Goal: Task Accomplishment & Management: Manage account settings

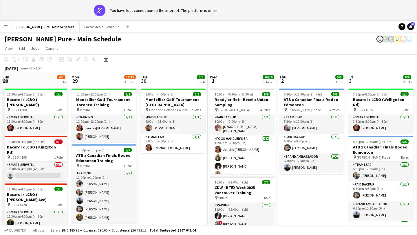
scroll to position [0, 254]
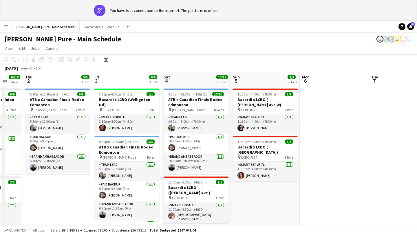
click at [5, 30] on button "Menu" at bounding box center [6, 27] width 12 height 12
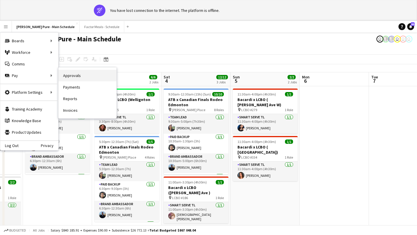
click at [92, 70] on link "Approvals" at bounding box center [88, 76] width 58 height 12
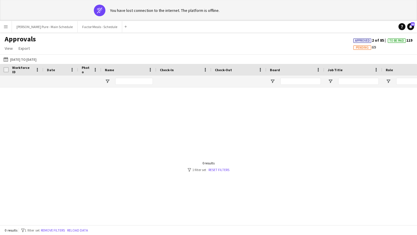
click at [8, 25] on app-icon "Menu" at bounding box center [5, 26] width 5 height 5
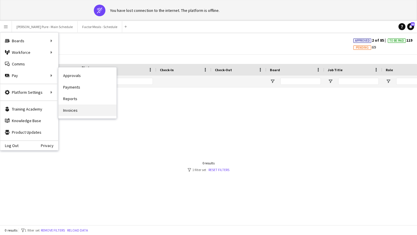
click at [85, 111] on link "Invoices" at bounding box center [88, 111] width 58 height 12
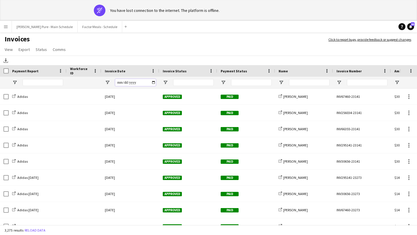
click at [154, 81] on input "Invoice Date Filter Input" at bounding box center [135, 82] width 41 height 7
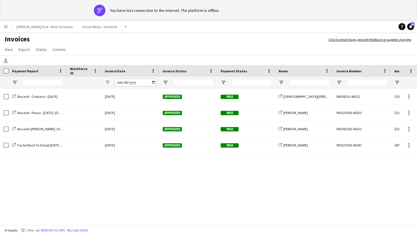
click at [154, 84] on input "**********" at bounding box center [135, 82] width 41 height 7
type input "**********"
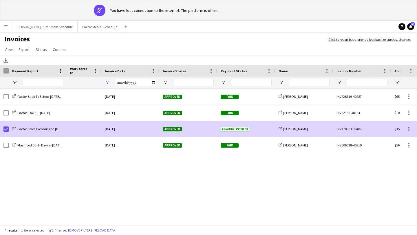
click at [172, 131] on span "Approved" at bounding box center [172, 129] width 19 height 4
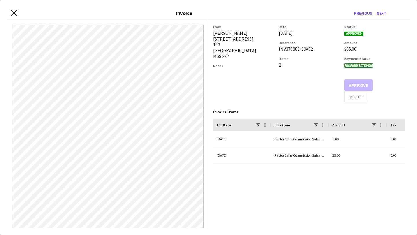
click at [14, 14] on icon "Close invoice dialog" at bounding box center [14, 13] width 6 height 6
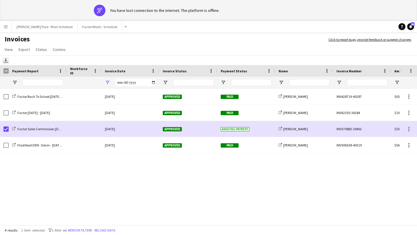
click at [5, 61] on icon at bounding box center [6, 59] width 2 height 3
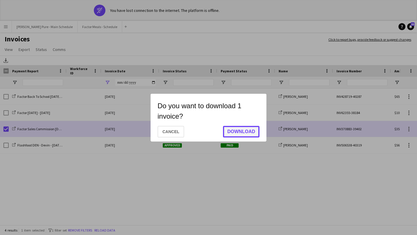
click at [238, 131] on button "Download" at bounding box center [241, 132] width 37 height 12
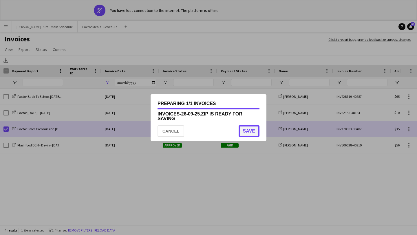
click at [247, 128] on button "Save" at bounding box center [249, 131] width 21 height 12
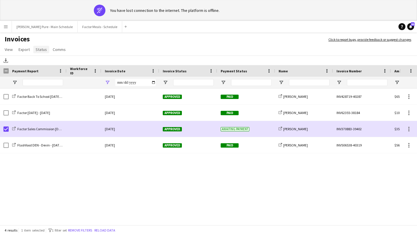
click at [40, 49] on span "Status" at bounding box center [41, 49] width 11 height 5
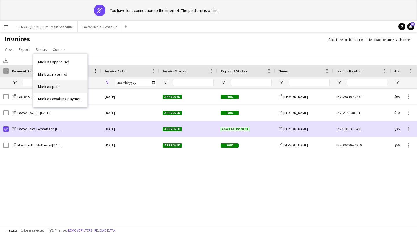
click at [63, 85] on link "Mark as paid" at bounding box center [60, 87] width 54 height 12
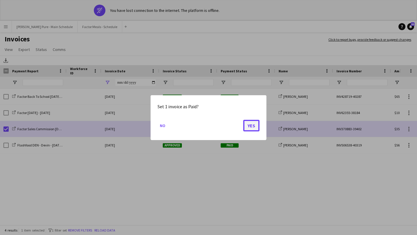
click at [254, 125] on button "Yes" at bounding box center [251, 126] width 16 height 12
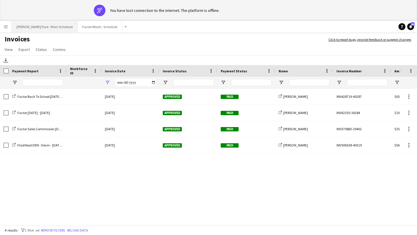
click at [39, 26] on button "Simon Pure - Main Schedule Close" at bounding box center [45, 26] width 66 height 11
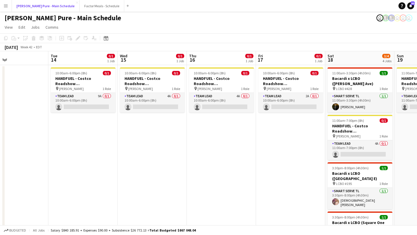
scroll to position [0, 159]
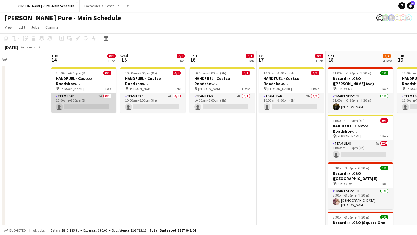
click at [92, 107] on app-card-role "Team Lead 9A 0/1 10:00am-6:00pm (8h) single-neutral-actions" at bounding box center [83, 103] width 65 height 20
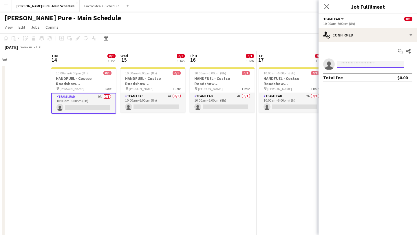
click at [374, 66] on input at bounding box center [370, 64] width 67 height 7
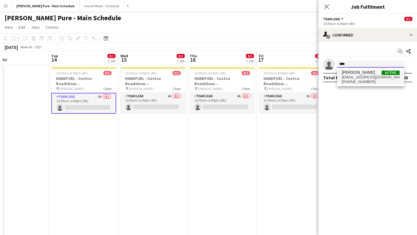
type input "****"
click at [373, 78] on span "pdkelcn@gmail.com" at bounding box center [371, 77] width 58 height 5
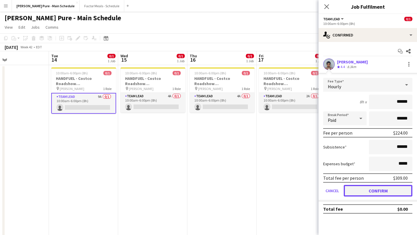
click at [386, 187] on button "Confirm" at bounding box center [378, 191] width 69 height 12
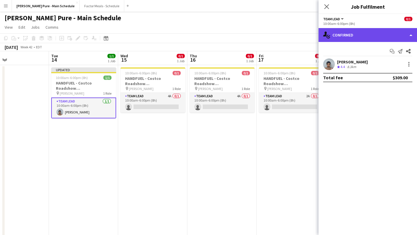
click at [389, 28] on div "single-neutral-actions-check-2 Confirmed" at bounding box center [368, 35] width 99 height 14
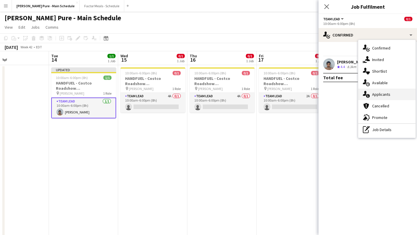
click at [396, 93] on div "single-neutral-actions-information Applicants" at bounding box center [386, 95] width 57 height 12
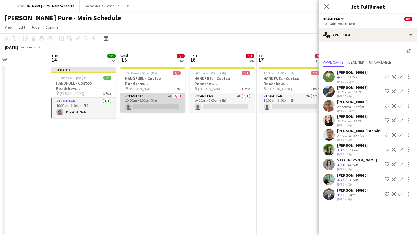
click at [159, 105] on app-card-role "Team Lead 4A 0/1 10:00am-6:00pm (8h) single-neutral-actions" at bounding box center [153, 103] width 65 height 20
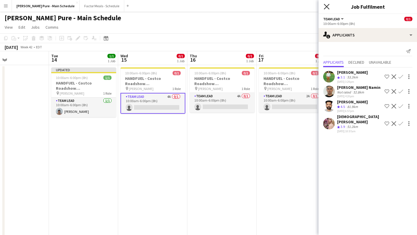
click at [327, 6] on icon at bounding box center [327, 7] width 6 height 6
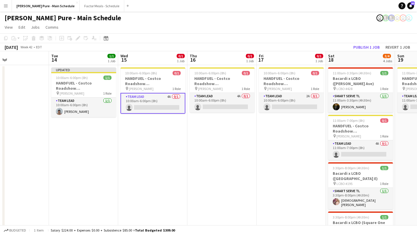
click at [161, 105] on app-card-role "Team Lead 4A 0/1 10:00am-6:00pm (8h) single-neutral-actions" at bounding box center [153, 103] width 65 height 21
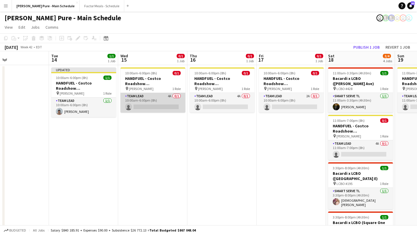
click at [161, 105] on app-card-role "Team Lead 4A 0/1 10:00am-6:00pm (8h) single-neutral-actions" at bounding box center [153, 103] width 65 height 20
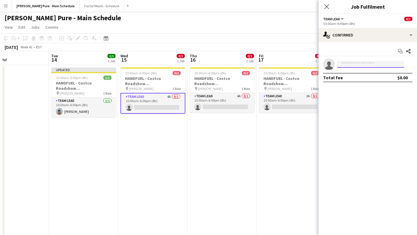
click at [380, 64] on input at bounding box center [370, 64] width 67 height 7
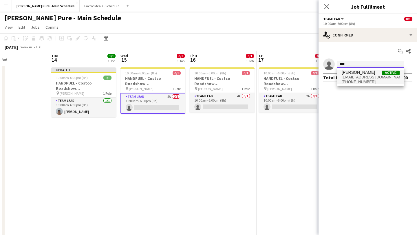
type input "****"
click at [374, 79] on span "pdkelcn@gmail.com" at bounding box center [371, 77] width 58 height 5
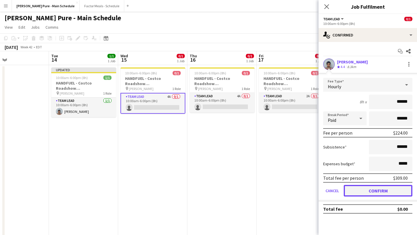
click at [393, 193] on button "Confirm" at bounding box center [378, 191] width 69 height 12
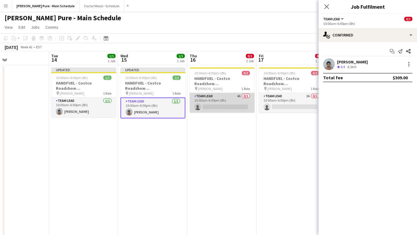
click at [223, 108] on app-card-role "Team Lead 4A 0/1 10:00am-6:00pm (8h) single-neutral-actions" at bounding box center [222, 103] width 65 height 20
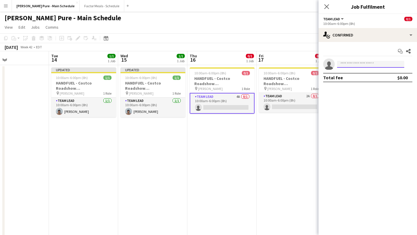
click at [367, 65] on input at bounding box center [370, 64] width 67 height 7
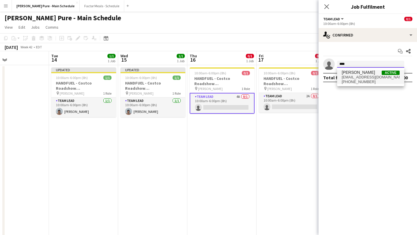
type input "****"
click at [362, 80] on span "+19055502159" at bounding box center [371, 82] width 58 height 5
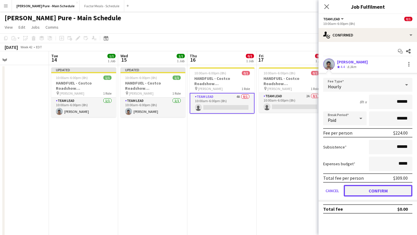
click at [383, 190] on button "Confirm" at bounding box center [378, 191] width 69 height 12
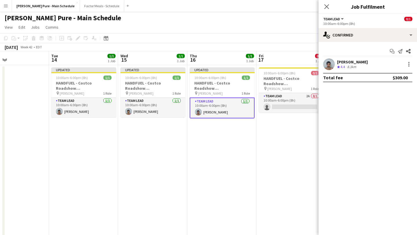
click at [209, 221] on app-date-cell "Updated 10:00am-6:00pm (8h) 1/1 HANDFUEL - Costco Roadshow Oshawa pin Costco Os…" at bounding box center [221, 208] width 69 height 286
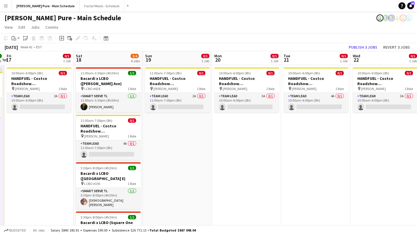
scroll to position [0, 294]
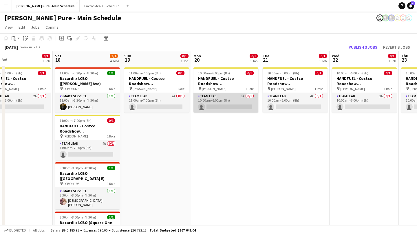
click at [228, 109] on app-card-role "Team Lead 3A 0/1 10:00am-6:00pm (8h) single-neutral-actions" at bounding box center [226, 103] width 65 height 20
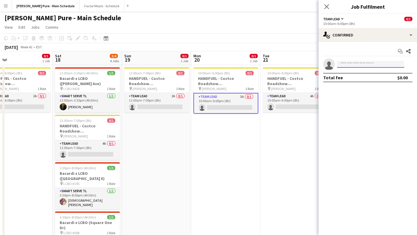
click at [361, 62] on input at bounding box center [370, 64] width 67 height 7
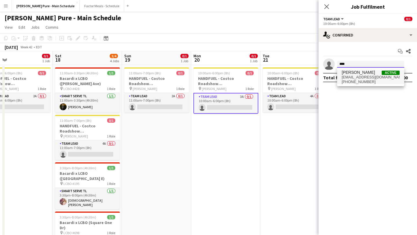
type input "****"
click at [373, 78] on span "pdkelcn@gmail.com" at bounding box center [371, 77] width 58 height 5
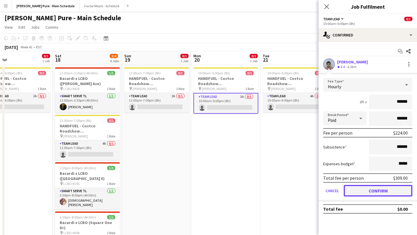
click at [388, 193] on button "Confirm" at bounding box center [378, 191] width 69 height 12
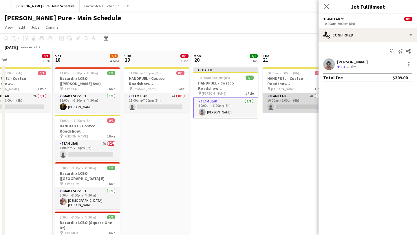
click at [298, 104] on app-card-role "Team Lead 4A 0/1 10:00am-6:00pm (8h) single-neutral-actions" at bounding box center [295, 103] width 65 height 20
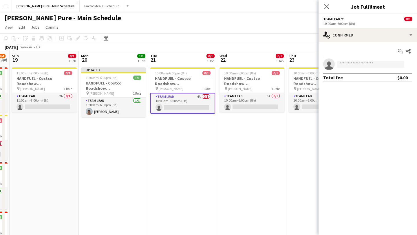
scroll to position [0, 201]
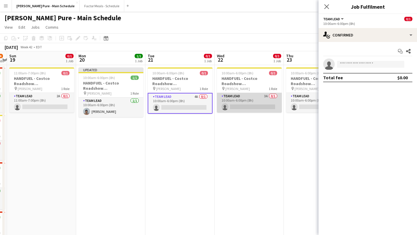
click at [245, 106] on app-card-role "Team Lead 3A 0/1 10:00am-6:00pm (8h) single-neutral-actions" at bounding box center [249, 103] width 65 height 20
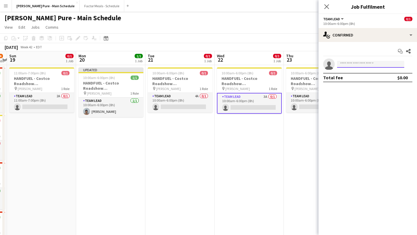
click at [372, 67] on input at bounding box center [370, 64] width 67 height 7
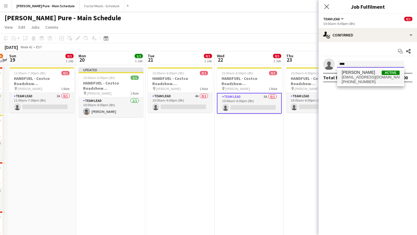
type input "****"
click at [363, 74] on span "Kelc Noble Active" at bounding box center [371, 72] width 58 height 5
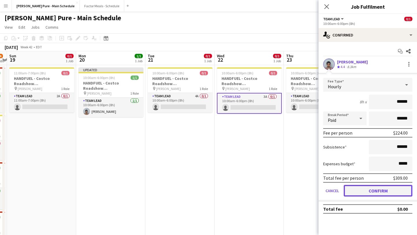
click at [391, 187] on button "Confirm" at bounding box center [378, 191] width 69 height 12
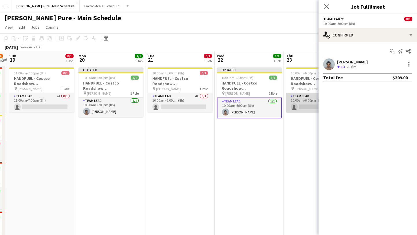
click at [310, 100] on app-card-role "Team Lead 4A 0/1 10:00am-6:00pm (8h) single-neutral-actions" at bounding box center [318, 103] width 65 height 20
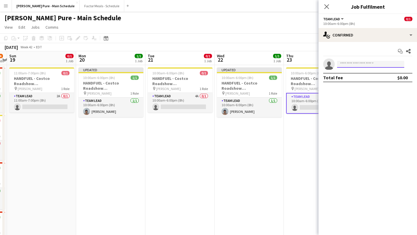
click at [360, 64] on input at bounding box center [370, 64] width 67 height 7
type input "****"
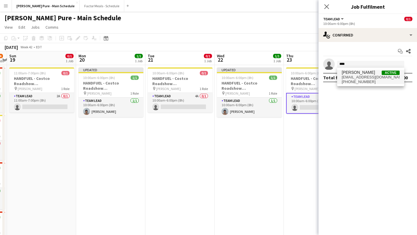
click at [360, 81] on span "+19055502159" at bounding box center [371, 82] width 58 height 5
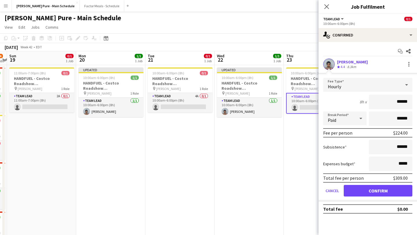
click at [382, 197] on form "Fee Type Hourly 8h x ****** Break Period Paid ****** Fee per person $224.00 Sub…" at bounding box center [368, 140] width 99 height 124
click at [382, 192] on button "Confirm" at bounding box center [378, 191] width 69 height 12
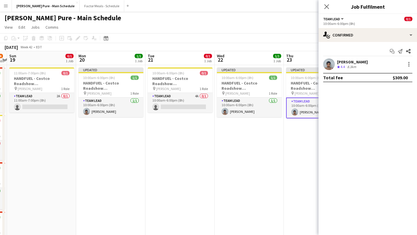
click at [305, 162] on app-date-cell "Updated 10:00am-6:00pm (8h) 1/1 HANDFUEL - Costco Roadshow Oshawa pin Costco Os…" at bounding box center [318, 214] width 69 height 299
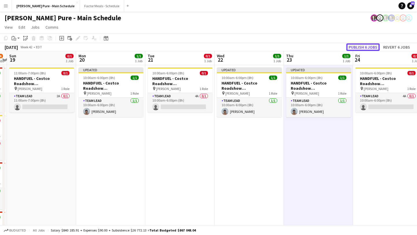
click at [369, 47] on button "Publish 6 jobs" at bounding box center [363, 47] width 33 height 8
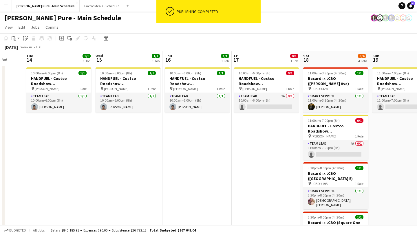
scroll to position [0, 252]
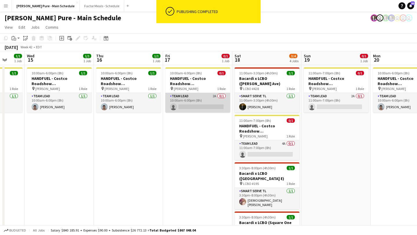
click at [203, 102] on app-card-role "Team Lead 2A 0/1 10:00am-6:00pm (8h) single-neutral-actions" at bounding box center [197, 103] width 65 height 20
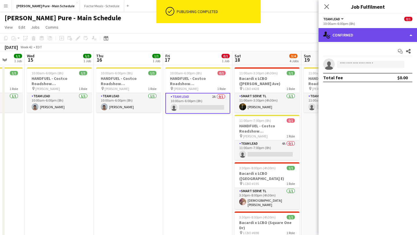
click at [367, 41] on div "single-neutral-actions-check-2 Confirmed" at bounding box center [368, 35] width 99 height 14
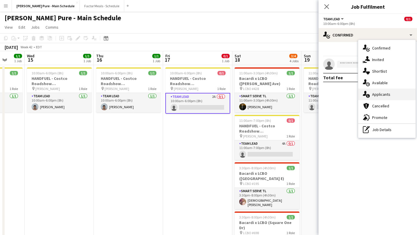
click at [390, 96] on span "Applicants" at bounding box center [381, 94] width 18 height 5
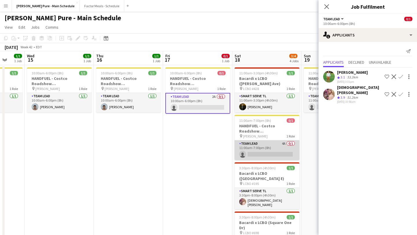
click at [265, 147] on app-card-role "Team Lead 4A 0/1 11:00am-7:00pm (8h) single-neutral-actions" at bounding box center [267, 151] width 65 height 20
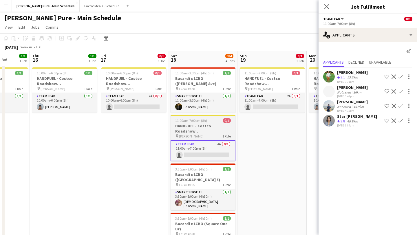
scroll to position [0, 178]
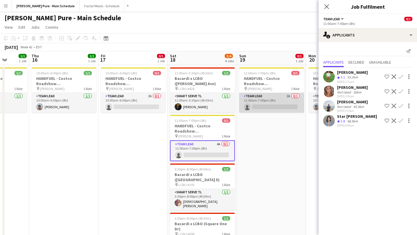
click at [271, 105] on app-card-role "Team Lead 2A 0/1 11:00am-7:00pm (8h) single-neutral-actions" at bounding box center [271, 103] width 65 height 20
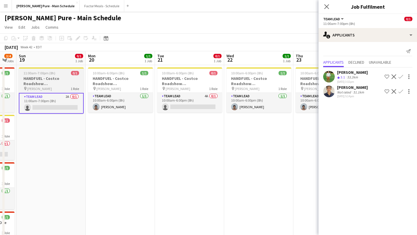
scroll to position [0, 269]
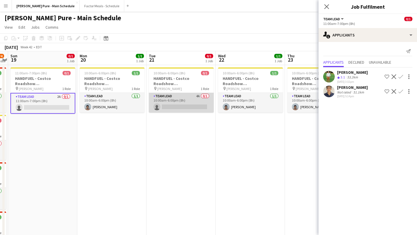
click at [192, 105] on app-card-role "Team Lead 4A 0/1 10:00am-6:00pm (8h) single-neutral-actions" at bounding box center [181, 103] width 65 height 20
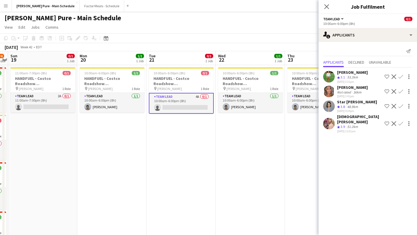
scroll to position [0, 254]
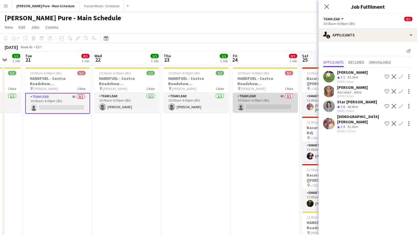
click at [258, 100] on app-card-role "Team Lead 4A 0/1 10:00am-6:00pm (8h) single-neutral-actions" at bounding box center [265, 103] width 65 height 20
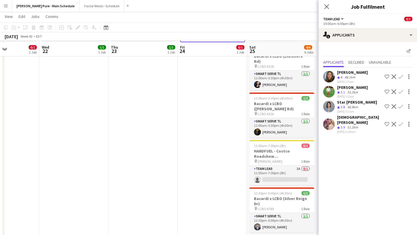
scroll to position [74, 0]
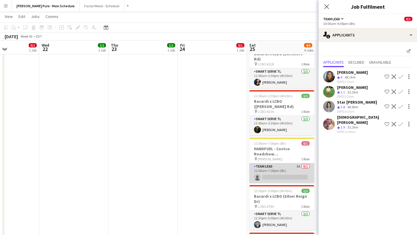
click at [283, 163] on app-card-role "Team Lead 3A 0/1 11:00am-7:00pm (8h) single-neutral-actions" at bounding box center [281, 173] width 65 height 20
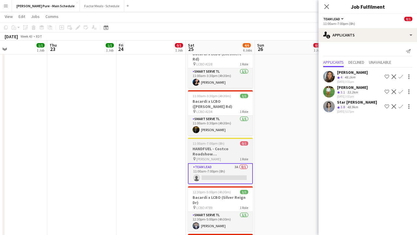
scroll to position [0, 0]
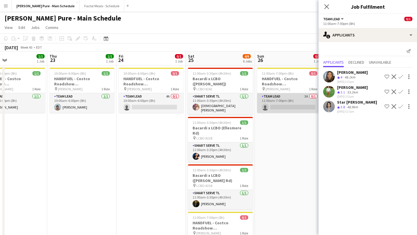
click at [287, 100] on app-card-role "Team Lead 3A 0/1 11:00am-7:00pm (8h) single-neutral-actions" at bounding box center [289, 103] width 65 height 20
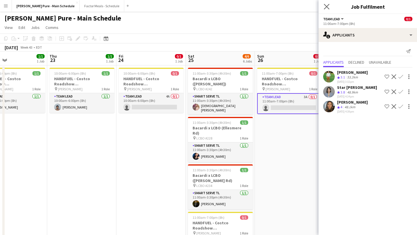
click at [330, 8] on app-icon "Close pop-in" at bounding box center [327, 7] width 8 height 8
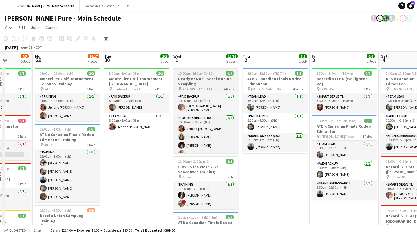
click at [203, 77] on h3 "Ready or Not - Becel x Union Sampling" at bounding box center [206, 81] width 65 height 10
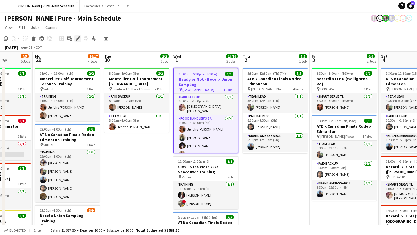
click at [79, 39] on icon "Edit" at bounding box center [78, 38] width 5 height 5
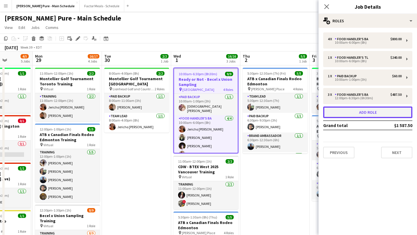
click at [373, 110] on button "Add role" at bounding box center [367, 113] width 89 height 12
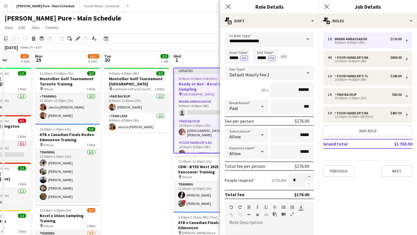
click at [307, 40] on span at bounding box center [308, 39] width 12 height 14
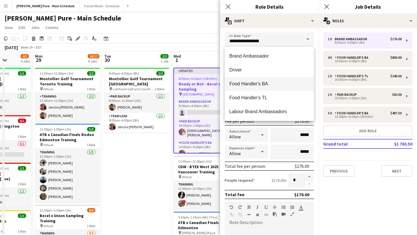
click at [281, 82] on span "Food Handler's BA" at bounding box center [269, 84] width 80 height 6
type input "**********"
type input "******"
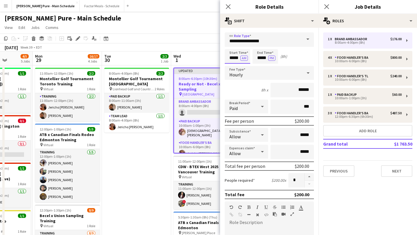
click at [232, 54] on input "*****" at bounding box center [237, 56] width 25 height 14
type input "*****"
click at [232, 47] on div at bounding box center [232, 46] width 12 height 6
click at [259, 57] on input "*****" at bounding box center [265, 56] width 25 height 14
click at [260, 65] on div at bounding box center [260, 67] width 12 height 6
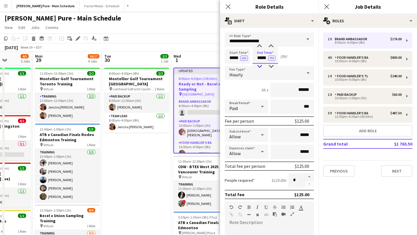
click at [260, 65] on div at bounding box center [260, 67] width 12 height 6
type input "*****"
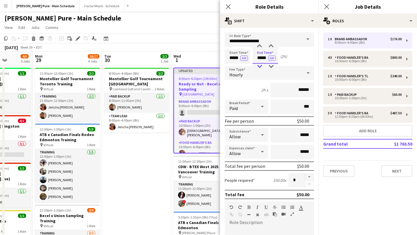
click at [260, 65] on div at bounding box center [260, 67] width 12 height 6
click at [326, 5] on icon "Close pop-in" at bounding box center [327, 7] width 6 height 6
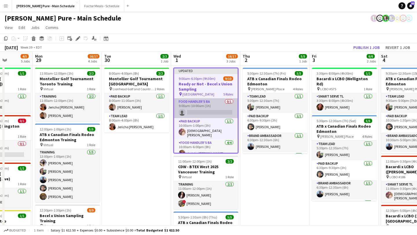
click at [202, 110] on app-card-role "Food Handler's BA 0/1 9:00am-10:00am (1h) single-neutral-actions" at bounding box center [206, 109] width 64 height 20
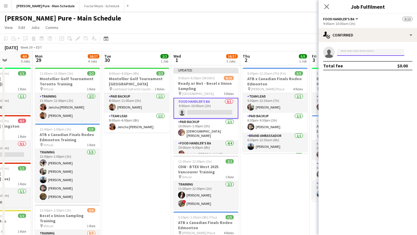
click at [355, 49] on input at bounding box center [370, 52] width 67 height 7
type input "*******"
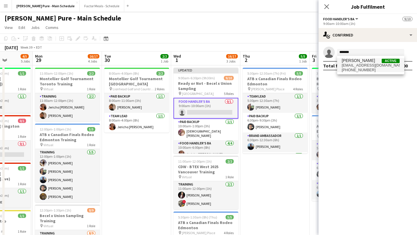
click at [360, 71] on span "+14372277848" at bounding box center [371, 70] width 58 height 5
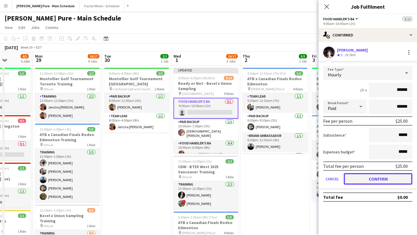
click at [380, 178] on button "Confirm" at bounding box center [378, 179] width 69 height 12
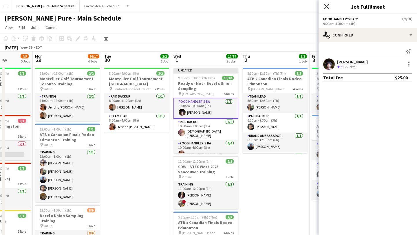
click at [327, 5] on icon "Close pop-in" at bounding box center [327, 7] width 6 height 6
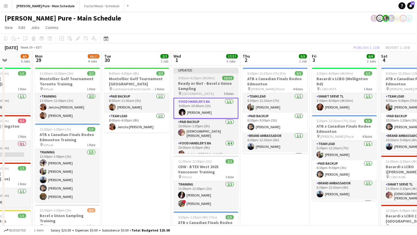
click at [212, 79] on span "9:00am-6:30pm (9h30m)" at bounding box center [196, 78] width 37 height 4
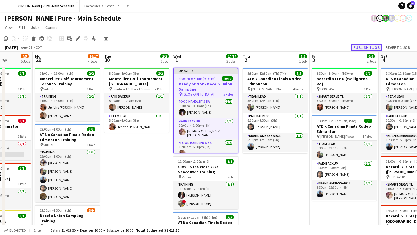
click at [367, 46] on button "Publish 1 job" at bounding box center [366, 48] width 31 height 8
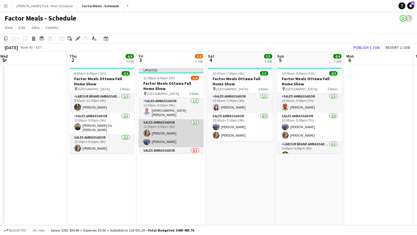
scroll to position [12, 0]
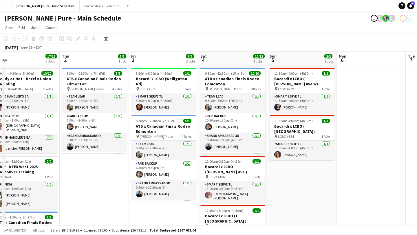
scroll to position [0, 181]
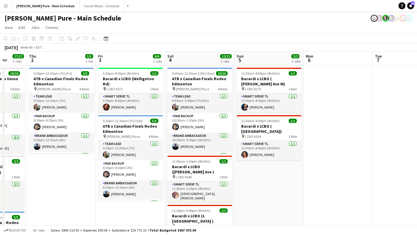
click at [3, 3] on button "Menu" at bounding box center [6, 6] width 12 height 12
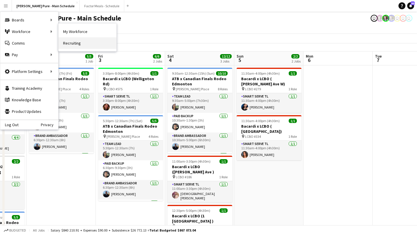
click at [88, 43] on link "Recruiting" at bounding box center [88, 43] width 58 height 12
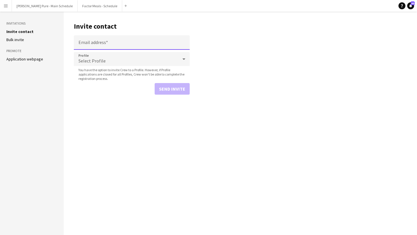
click at [119, 42] on input "Email address" at bounding box center [132, 42] width 116 height 14
paste input "**********"
type input "**********"
click at [173, 88] on button "Send invite" at bounding box center [172, 89] width 35 height 12
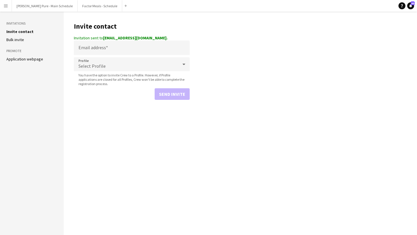
click at [5, 7] on app-icon "Menu" at bounding box center [5, 5] width 5 height 5
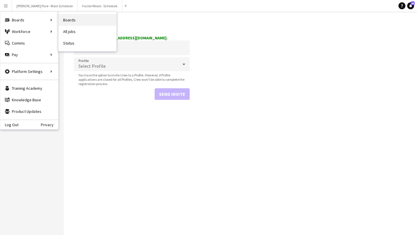
click at [78, 22] on link "Boards" at bounding box center [88, 20] width 58 height 12
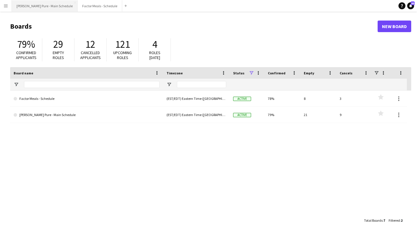
click at [42, 6] on button "Simon Pure - Main Schedule Close" at bounding box center [45, 5] width 66 height 11
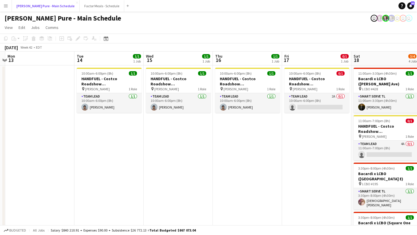
scroll to position [0, 133]
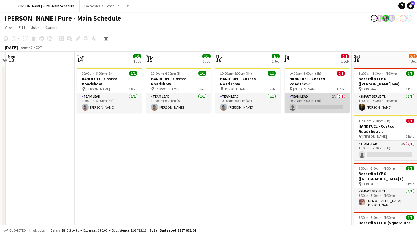
click at [324, 103] on app-card-role "Team Lead 2A 0/1 10:00am-6:00pm (8h) single-neutral-actions" at bounding box center [317, 103] width 65 height 20
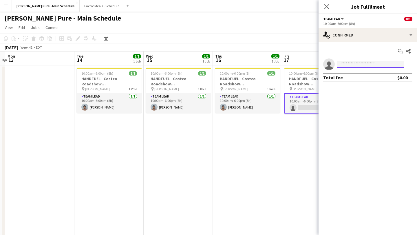
click at [362, 64] on input at bounding box center [370, 64] width 67 height 7
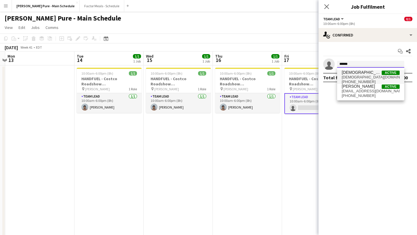
type input "******"
click at [363, 73] on span "Cristiana Bodnariuc" at bounding box center [362, 72] width 40 height 5
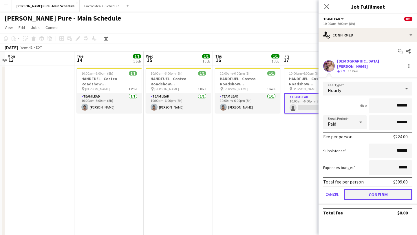
click at [386, 189] on button "Confirm" at bounding box center [378, 195] width 69 height 12
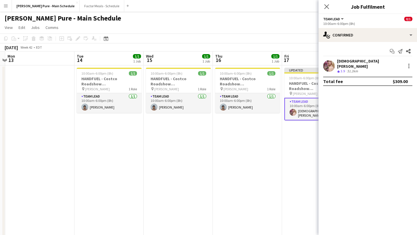
scroll to position [0, 231]
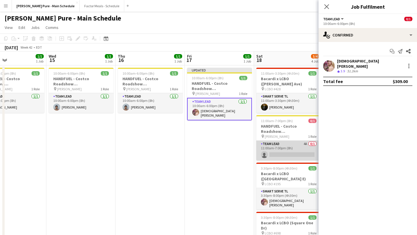
click at [282, 141] on app-card-role "Team Lead 4A 0/1 11:00am-7:00pm (8h) single-neutral-actions" at bounding box center [288, 151] width 65 height 20
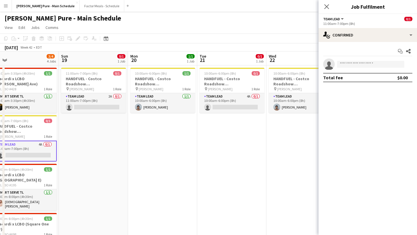
scroll to position [0, 218]
click at [249, 107] on app-card-role "Team Lead 4A 0/1 10:00am-6:00pm (8h) single-neutral-actions" at bounding box center [231, 103] width 65 height 20
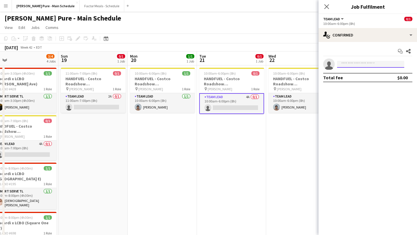
click at [368, 64] on input at bounding box center [370, 64] width 67 height 7
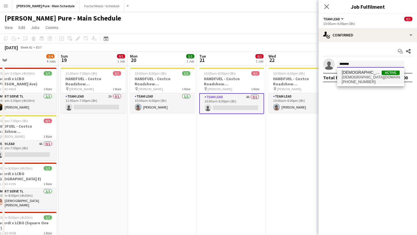
type input "*******"
click at [361, 78] on span "cristianabodnariuc@gmail.com" at bounding box center [371, 77] width 58 height 5
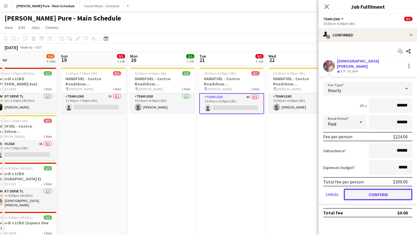
click at [379, 189] on button "Confirm" at bounding box center [378, 195] width 69 height 12
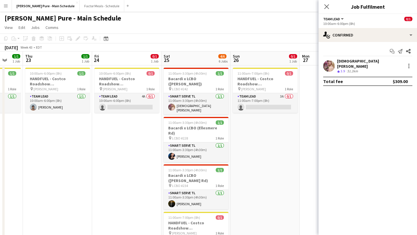
scroll to position [0, 210]
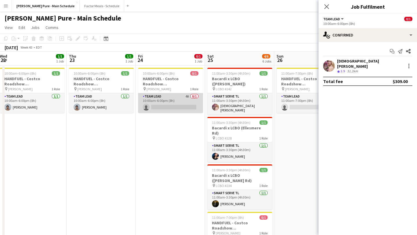
click at [168, 105] on app-card-role "Team Lead 4A 0/1 10:00am-6:00pm (8h) single-neutral-actions" at bounding box center [170, 103] width 65 height 20
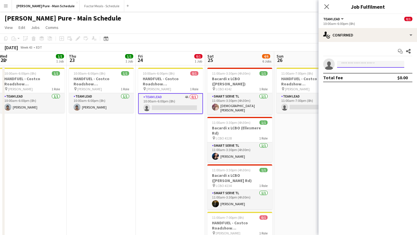
click at [377, 63] on input at bounding box center [370, 64] width 67 height 7
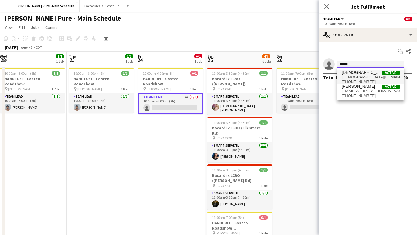
type input "******"
click at [365, 76] on span "cristianabodnariuc@gmail.com" at bounding box center [371, 77] width 58 height 5
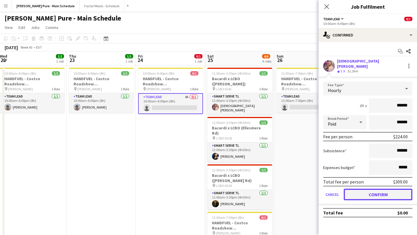
click at [378, 189] on button "Confirm" at bounding box center [378, 195] width 69 height 12
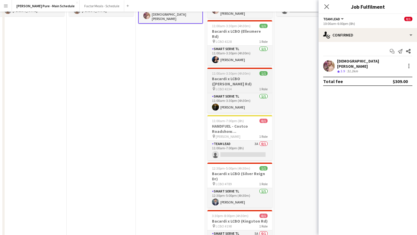
scroll to position [98, 0]
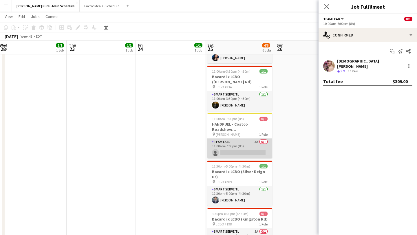
click at [240, 139] on app-card-role "Team Lead 3A 0/1 11:00am-7:00pm (8h) single-neutral-actions" at bounding box center [239, 149] width 65 height 20
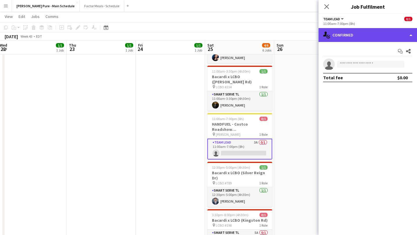
click at [382, 28] on div "single-neutral-actions-check-2 Confirmed" at bounding box center [368, 35] width 99 height 14
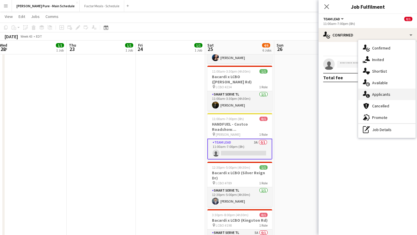
click at [387, 95] on span "Applicants" at bounding box center [381, 94] width 18 height 5
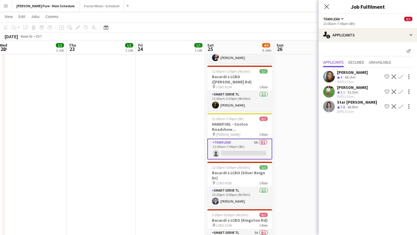
click at [401, 74] on button "Confirm" at bounding box center [401, 76] width 7 height 7
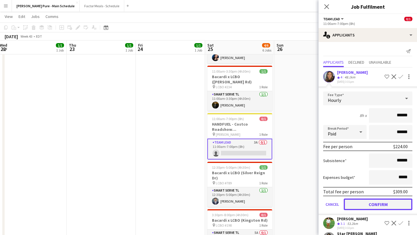
click at [381, 203] on button "Confirm" at bounding box center [378, 205] width 69 height 12
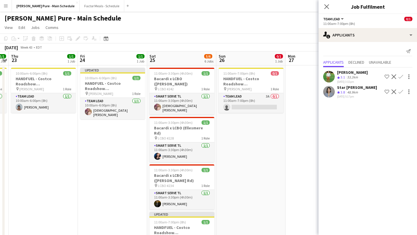
scroll to position [0, 271]
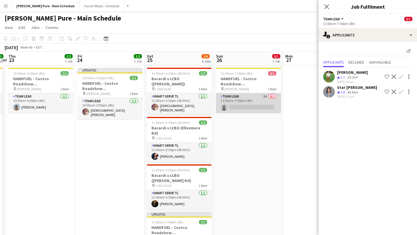
click at [255, 105] on app-card-role "Team Lead 3A 0/1 11:00am-7:00pm (8h) single-neutral-actions" at bounding box center [248, 103] width 65 height 20
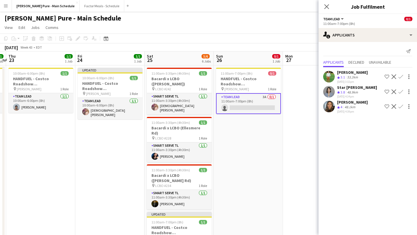
click at [400, 105] on app-icon "Confirm" at bounding box center [401, 106] width 5 height 5
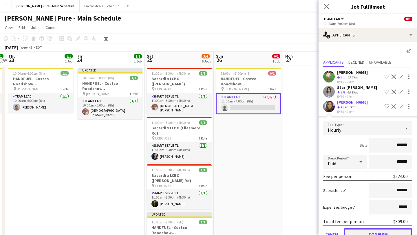
click at [380, 231] on button "Confirm" at bounding box center [378, 235] width 69 height 12
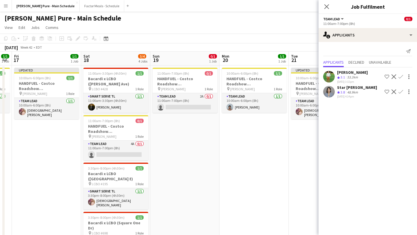
scroll to position [0, 127]
click at [172, 101] on app-card-role "Team Lead 2A 0/1 11:00am-7:00pm (8h) single-neutral-actions" at bounding box center [184, 103] width 65 height 20
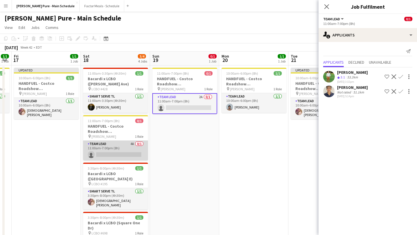
click at [116, 146] on app-card-role "Team Lead 4A 0/1 11:00am-7:00pm (8h) single-neutral-actions" at bounding box center [115, 151] width 65 height 20
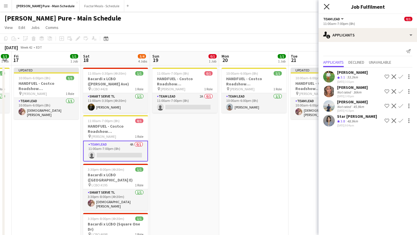
click at [325, 7] on icon "Close pop-in" at bounding box center [327, 7] width 6 height 6
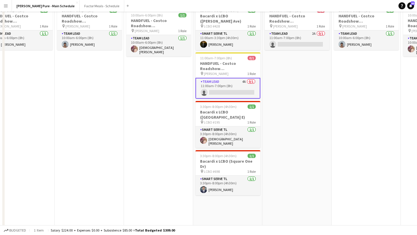
scroll to position [0, 0]
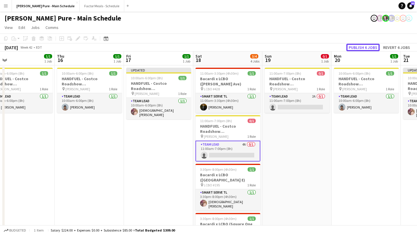
click at [368, 47] on button "Publish 6 jobs" at bounding box center [363, 48] width 33 height 8
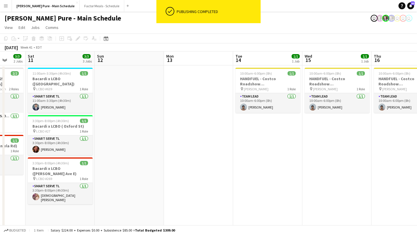
scroll to position [0, 184]
